Goal: Browse casually

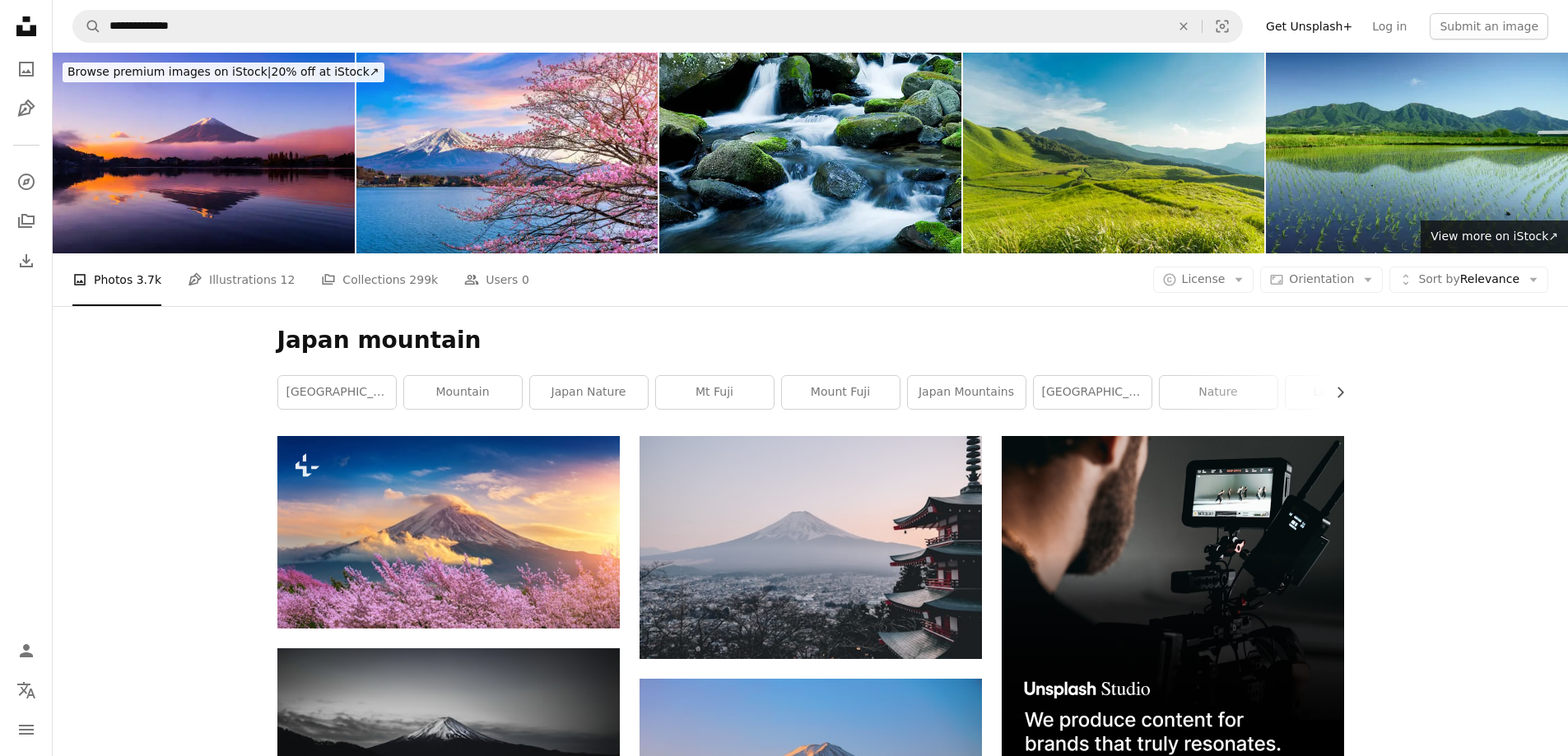
scroll to position [83, 0]
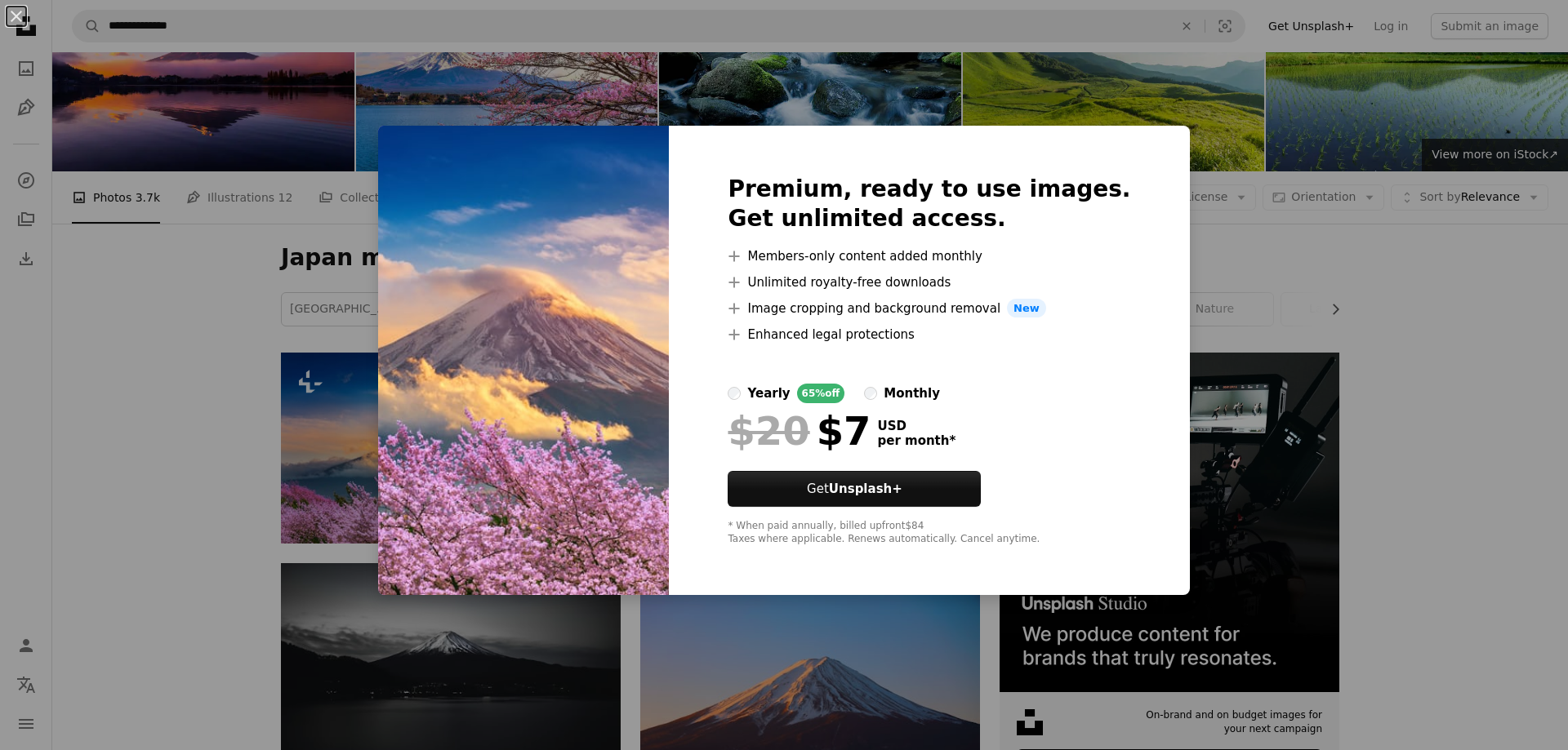
click at [245, 205] on div "An X shape Premium, ready to use images. Get unlimited access. A plus sign Memb…" at bounding box center [784, 375] width 1568 height 750
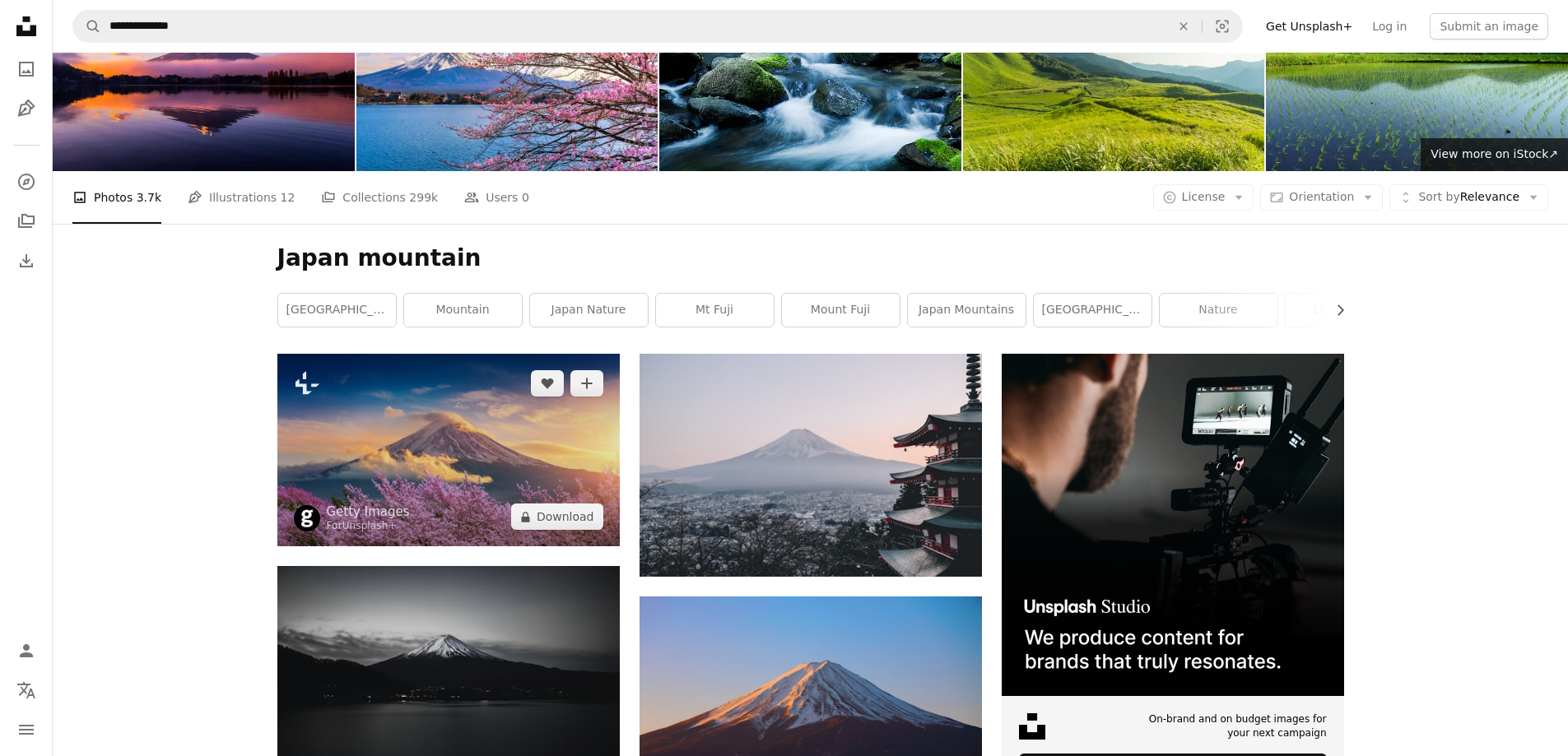
click at [451, 354] on img at bounding box center [448, 450] width 343 height 193
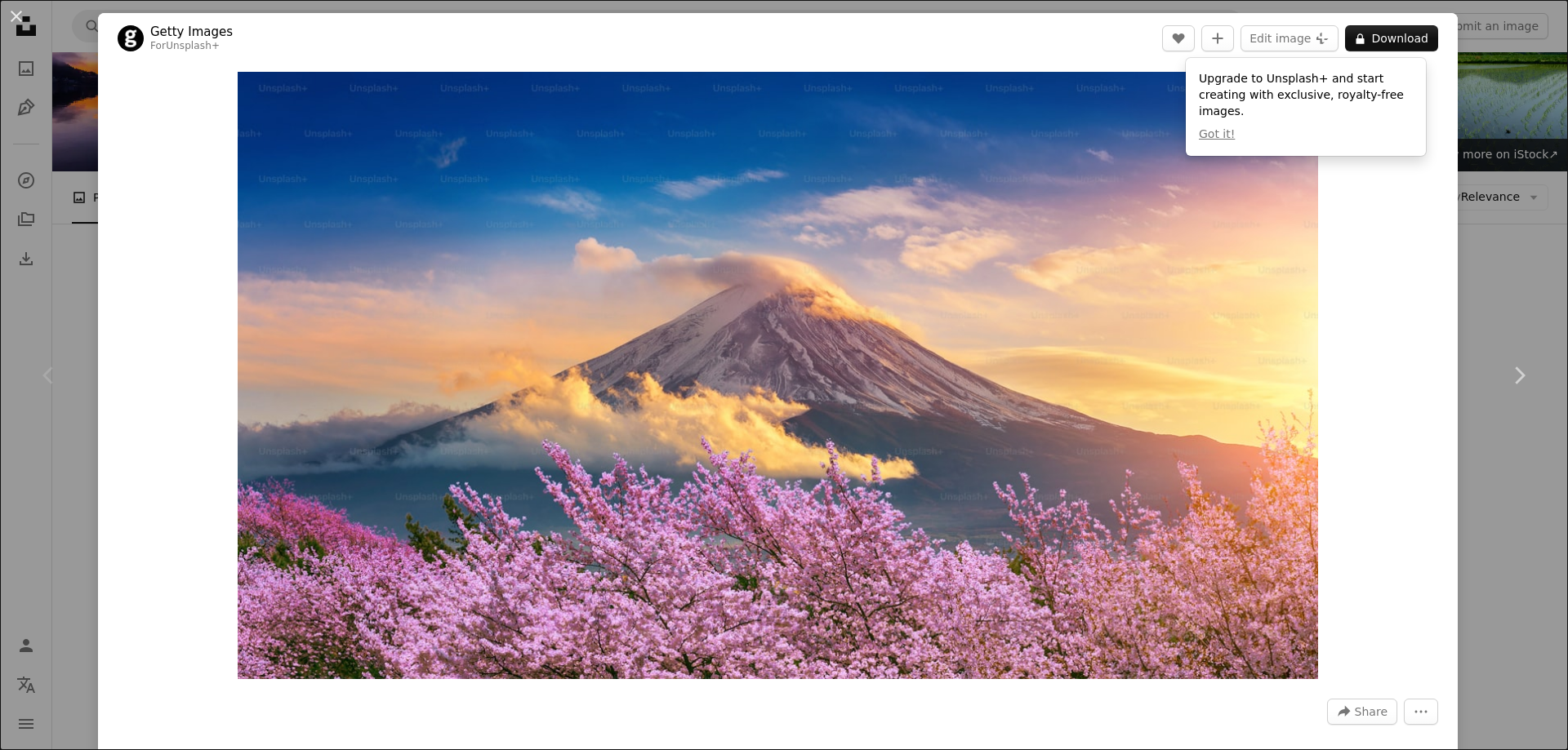
click at [1520, 197] on div "An X shape Chevron left Chevron right Getty Images For Unsplash+ A heart A plus…" at bounding box center [784, 375] width 1568 height 750
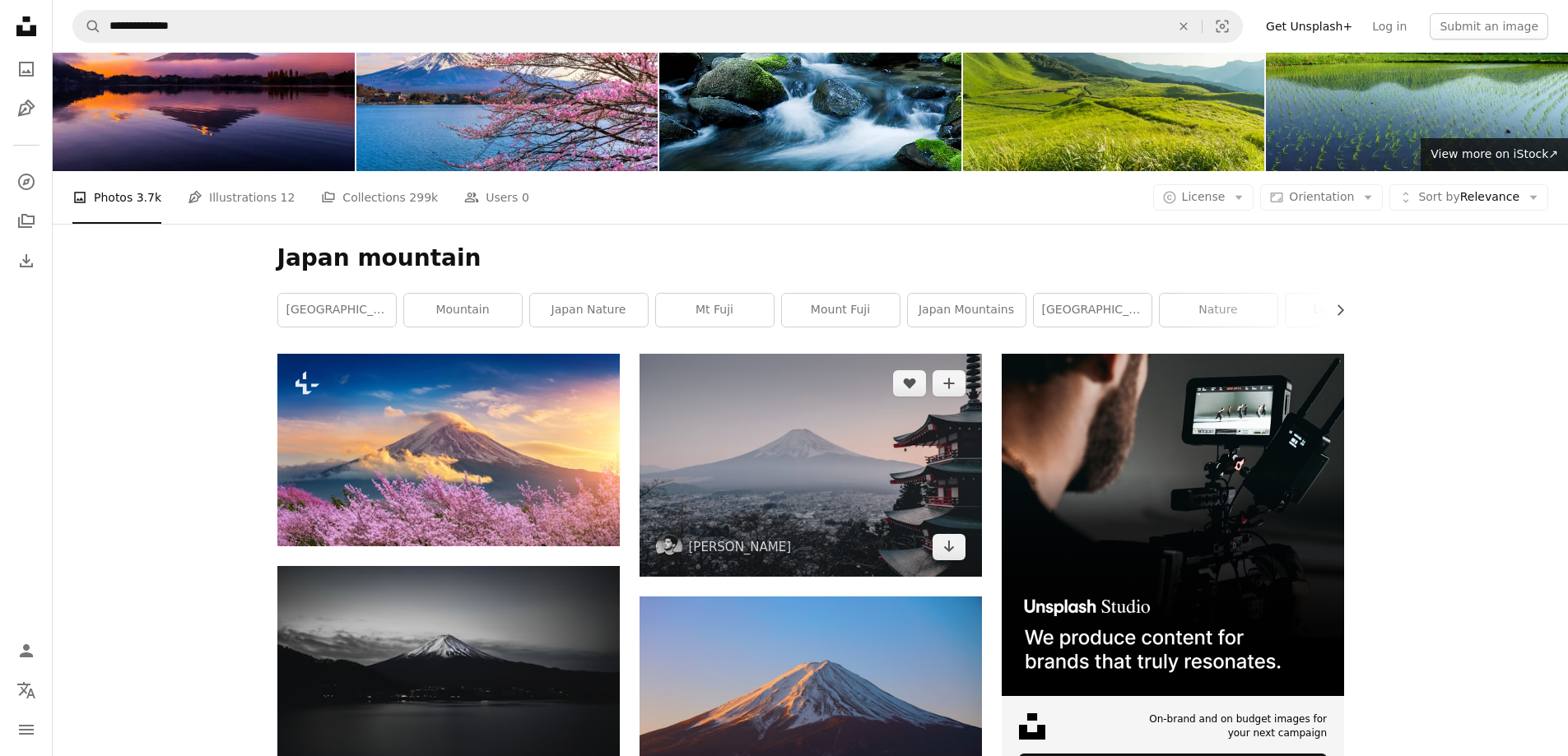
click at [797, 354] on img at bounding box center [811, 465] width 343 height 222
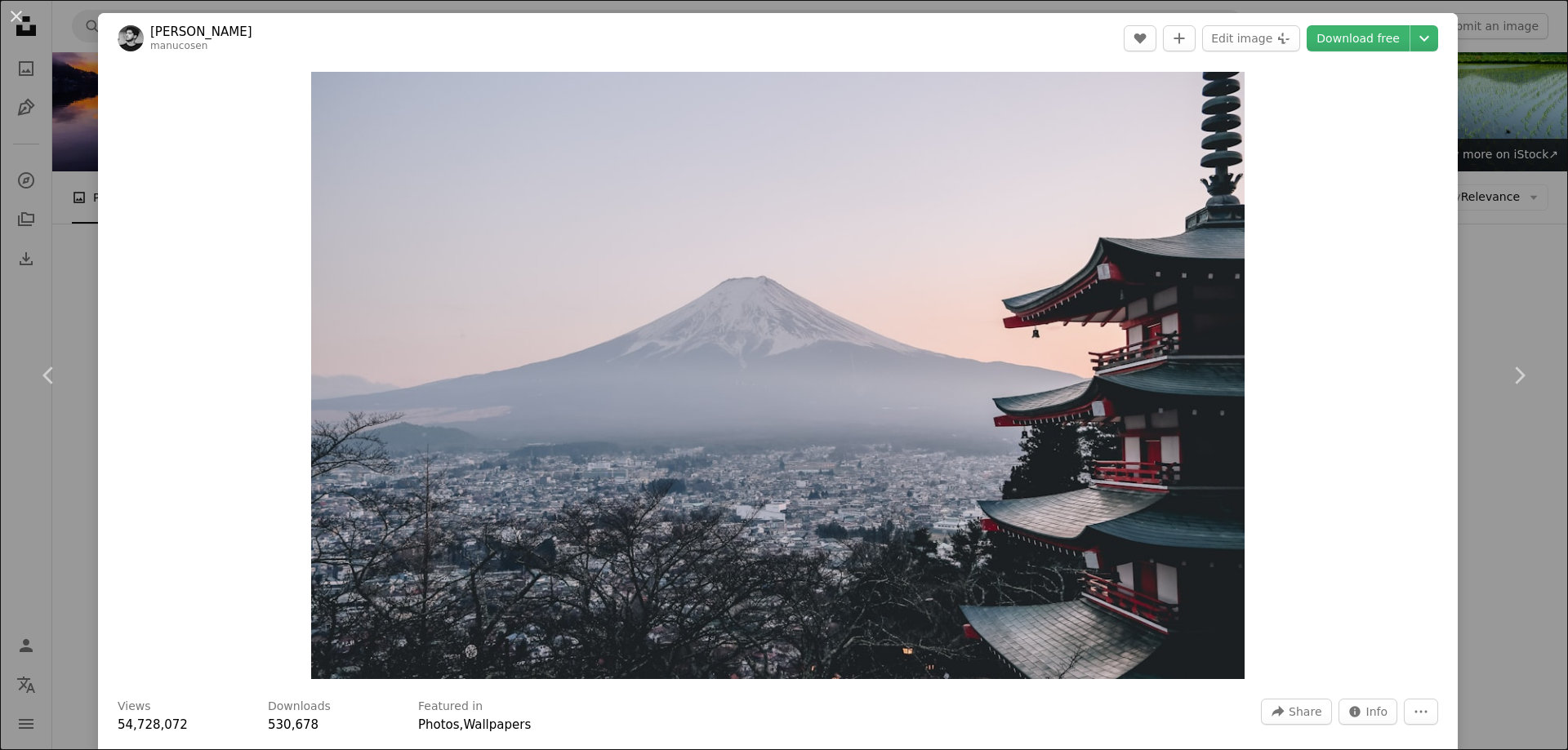
click at [1508, 220] on div "An X shape Chevron left Chevron right [PERSON_NAME] manucosen A heart A plus si…" at bounding box center [784, 375] width 1568 height 750
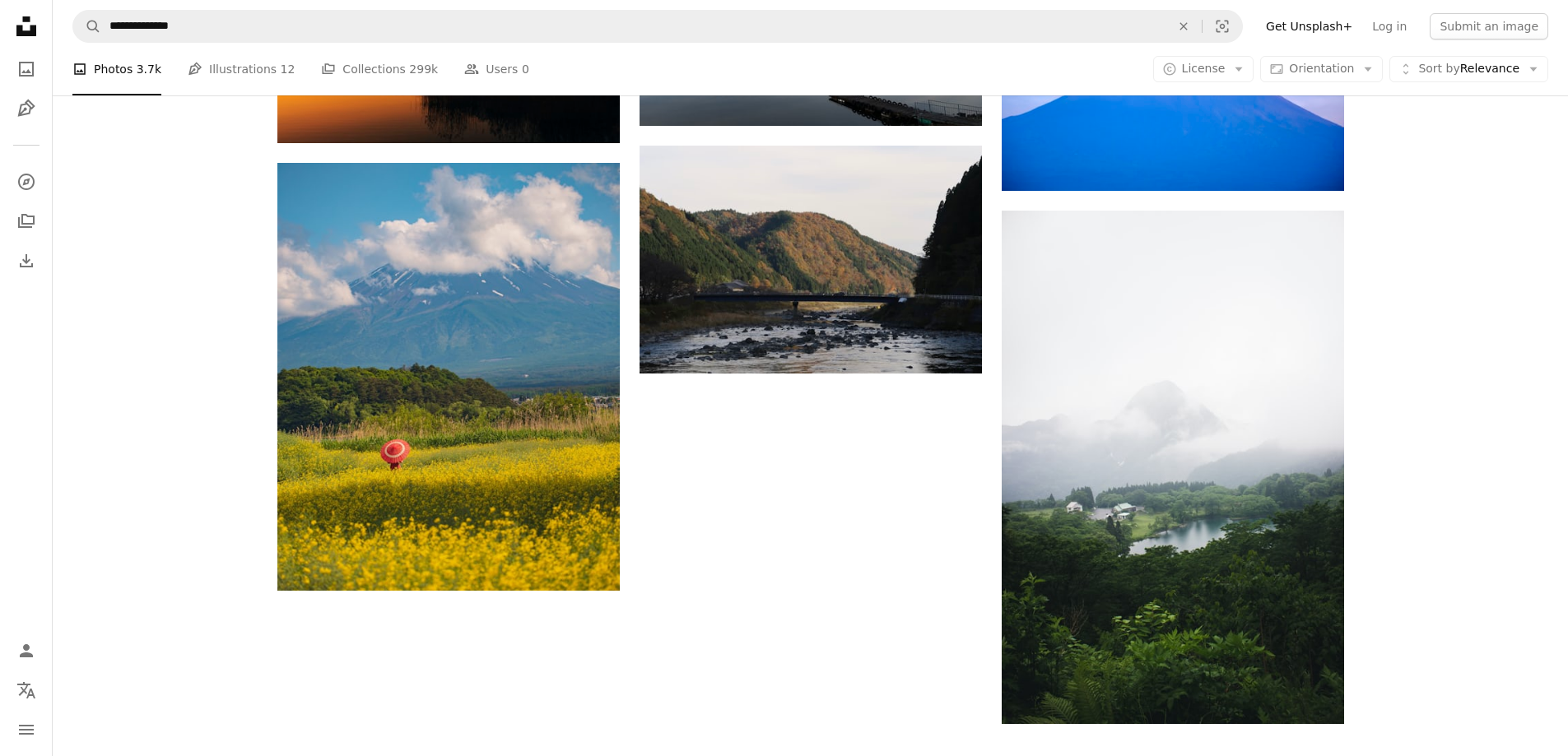
scroll to position [1967, 0]
